Goal: Navigation & Orientation: Find specific page/section

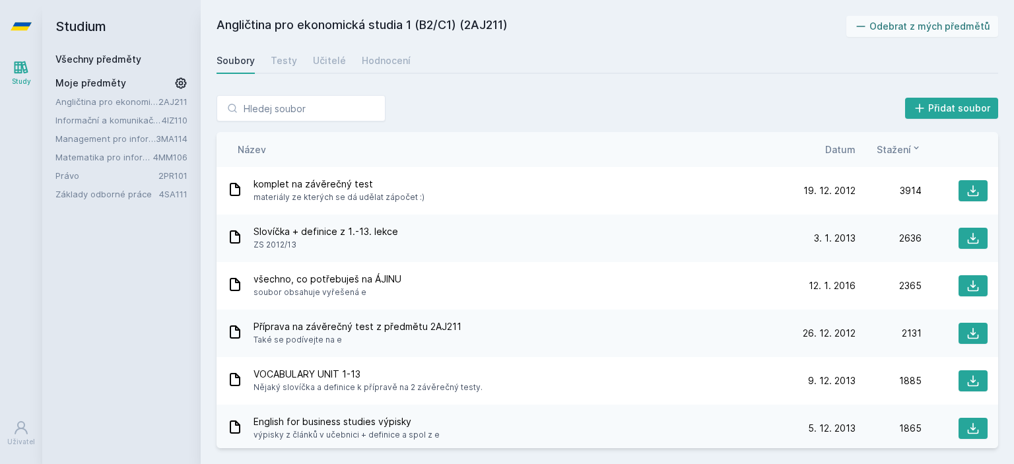
click at [777, 24] on h2 "Angličtina pro ekonomická studia 1 (B2/C1) (2AJ211)" at bounding box center [531, 26] width 630 height 21
click at [178, 123] on link "4IZ110" at bounding box center [175, 120] width 26 height 11
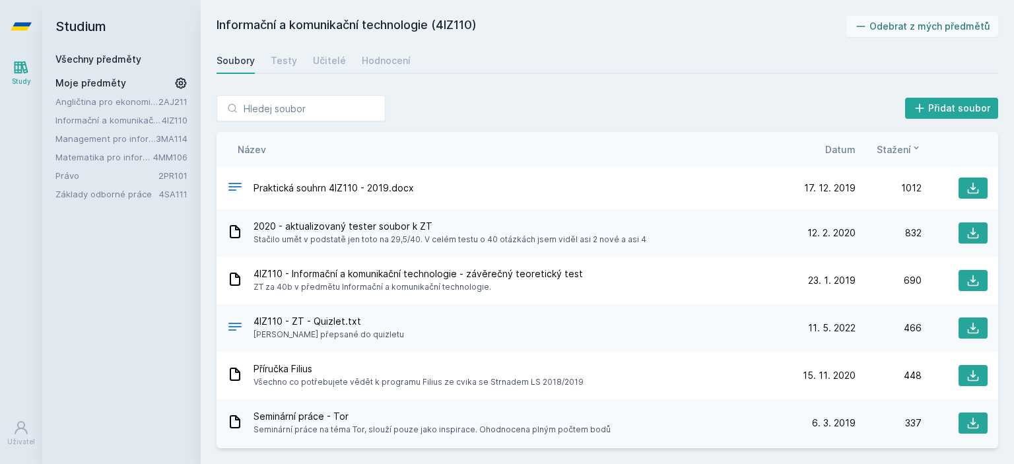
drag, startPoint x: 436, startPoint y: 22, endPoint x: 475, endPoint y: 28, distance: 38.6
click at [475, 28] on h2 "Informační a komunikační technologie (4IZ110)" at bounding box center [531, 26] width 630 height 21
copy h2 "4IZ110"
click at [163, 138] on link "3MA114" at bounding box center [172, 138] width 32 height 11
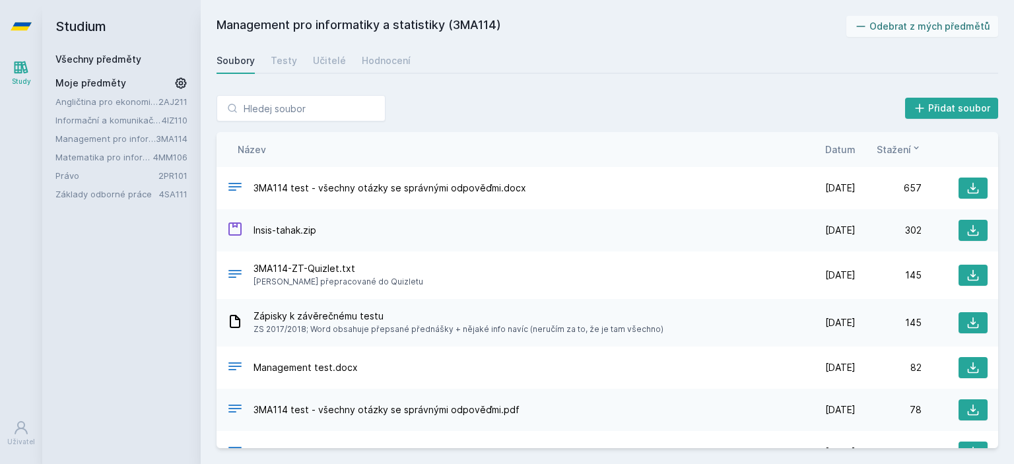
drag, startPoint x: 457, startPoint y: 26, endPoint x: 492, endPoint y: 32, distance: 35.6
click at [492, 32] on h2 "Management pro informatiky a statistiky (3MA114)" at bounding box center [531, 26] width 630 height 21
drag, startPoint x: 456, startPoint y: 28, endPoint x: 496, endPoint y: 31, distance: 40.4
click at [496, 31] on h2 "Management pro informatiky a statistiky (3MA114)" at bounding box center [531, 26] width 630 height 21
copy h2 "3MA114"
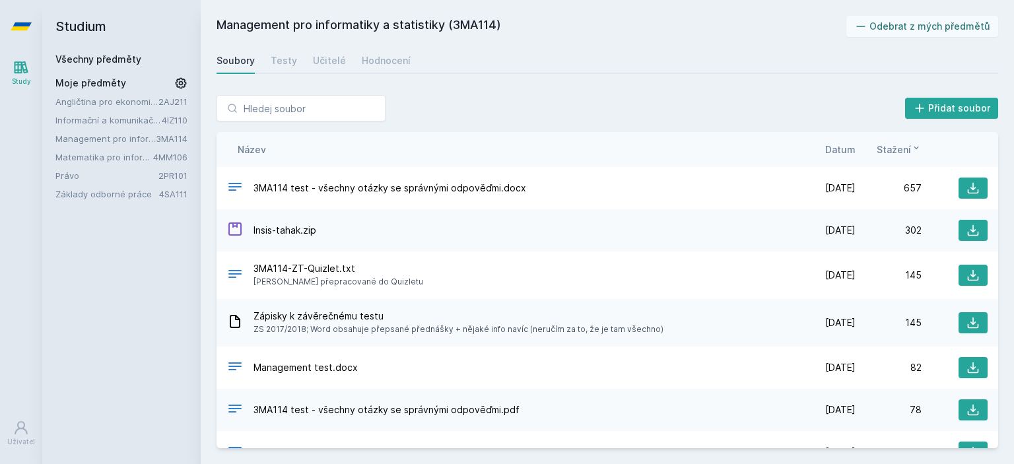
click at [176, 157] on link "4MM106" at bounding box center [170, 157] width 34 height 11
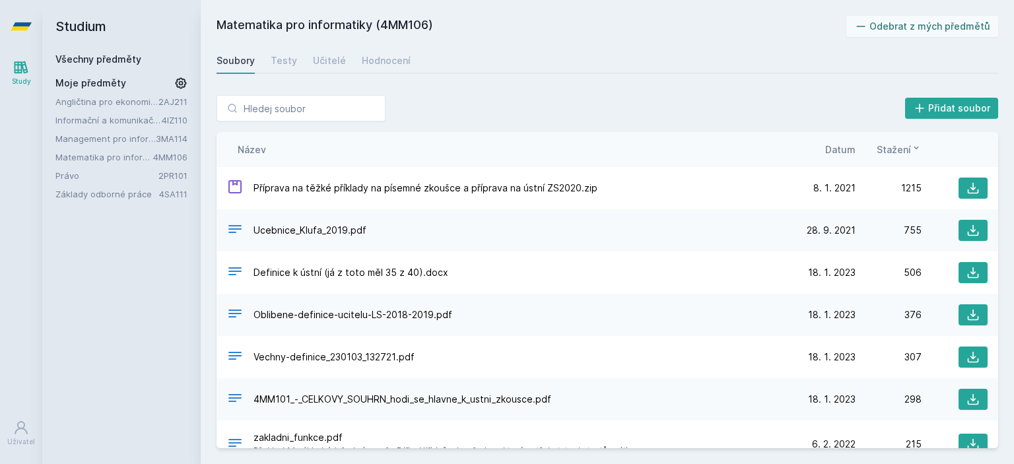
drag, startPoint x: 383, startPoint y: 24, endPoint x: 428, endPoint y: 26, distance: 45.0
click at [428, 26] on h2 "Matematika pro informatiky (4MM106)" at bounding box center [531, 26] width 630 height 21
copy h2 "4MM106"
click at [172, 176] on link "2PR101" at bounding box center [172, 175] width 29 height 11
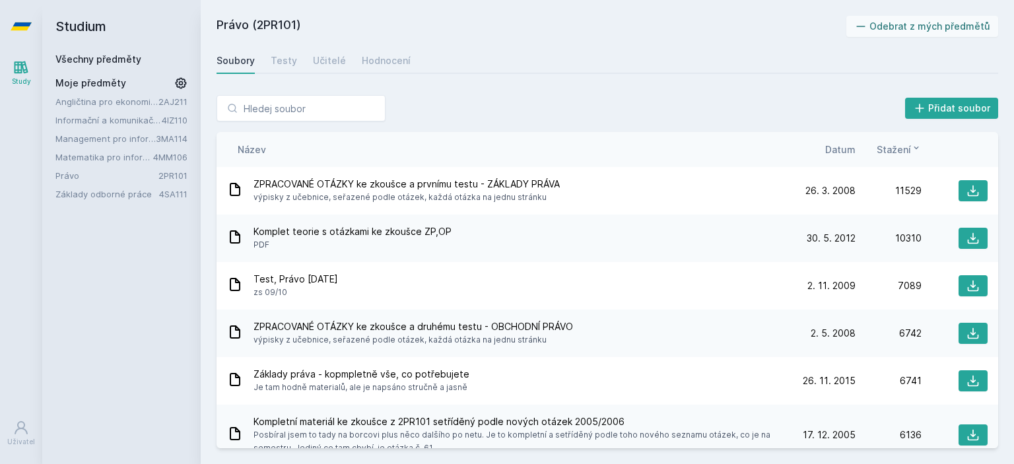
drag, startPoint x: 297, startPoint y: 20, endPoint x: 259, endPoint y: 20, distance: 38.3
click at [259, 20] on h2 "Právo (2PR101)" at bounding box center [531, 26] width 630 height 21
copy h2 "2PR101"
click at [169, 193] on link "4SA111" at bounding box center [173, 194] width 28 height 11
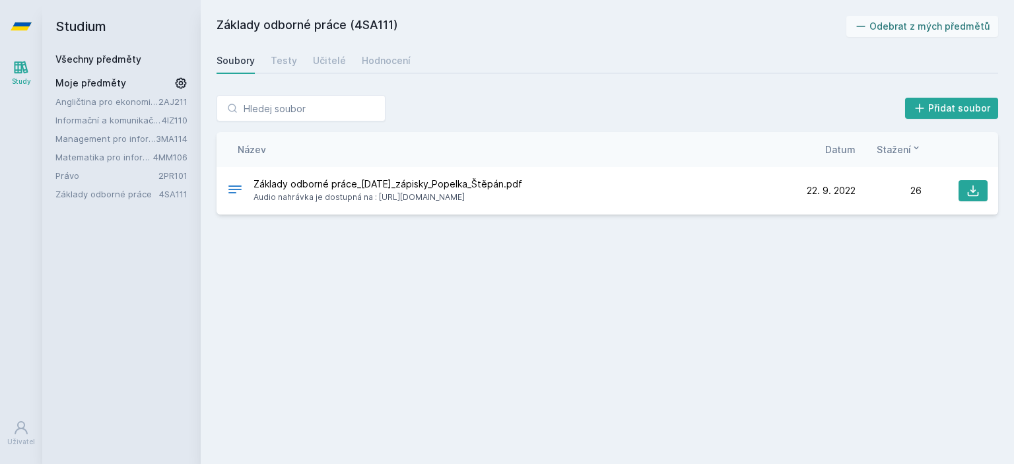
drag, startPoint x: 357, startPoint y: 20, endPoint x: 399, endPoint y: 23, distance: 42.3
click at [399, 23] on h2 "Základy odborné práce (4SA111)" at bounding box center [531, 26] width 630 height 21
copy h2 "4SA111)"
click at [633, 55] on div "Soubory Testy Učitelé Hodnocení" at bounding box center [606, 61] width 781 height 26
